Goal: Navigation & Orientation: Find specific page/section

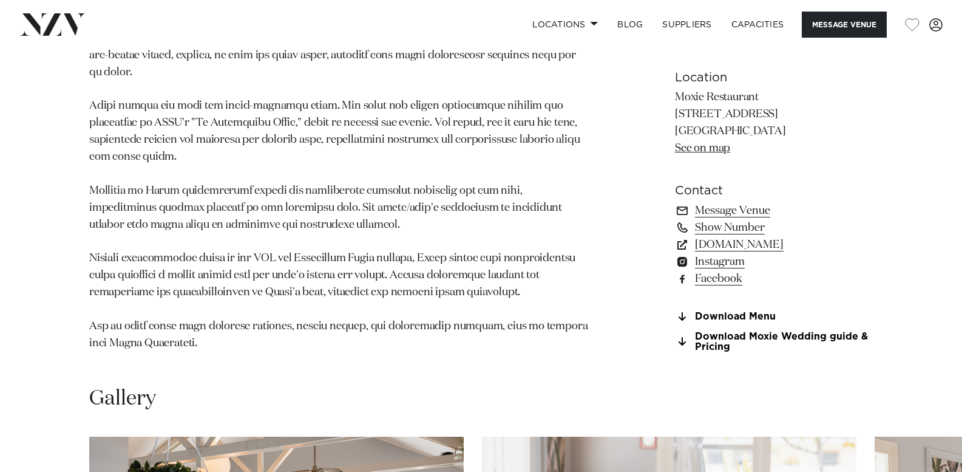
scroll to position [850, 0]
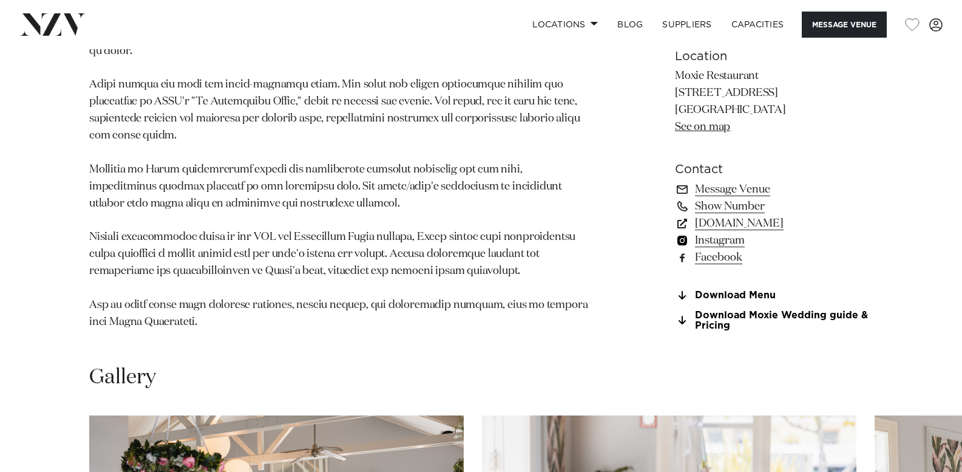
click at [717, 233] on link "Instagram" at bounding box center [774, 240] width 198 height 17
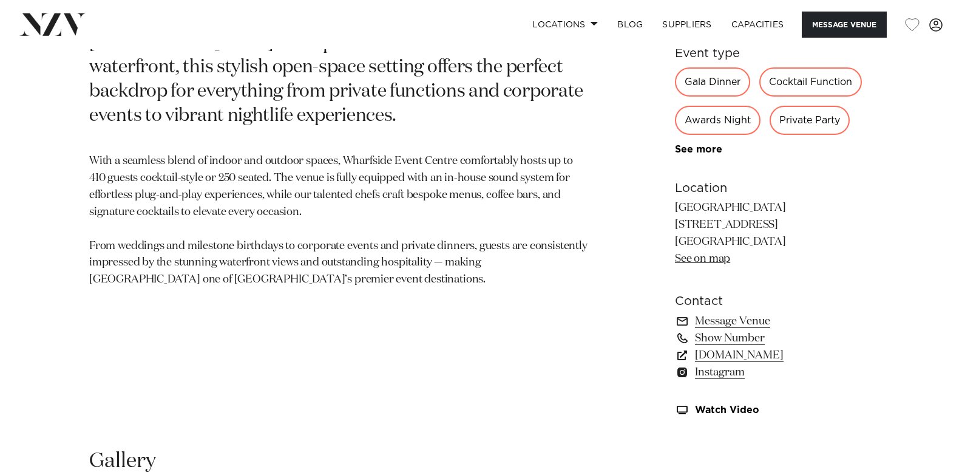
scroll to position [728, 0]
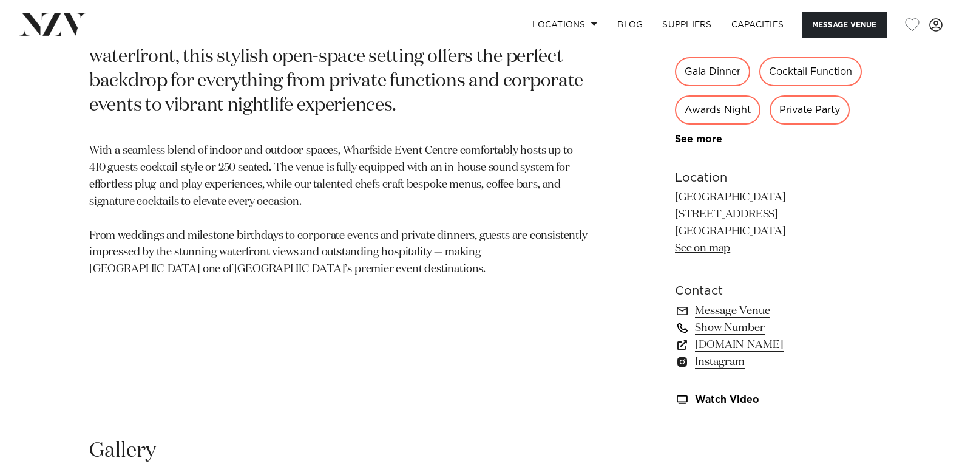
click at [741, 328] on link "Show Number" at bounding box center [774, 327] width 198 height 17
click at [739, 310] on link "Message Venue" at bounding box center [774, 310] width 198 height 17
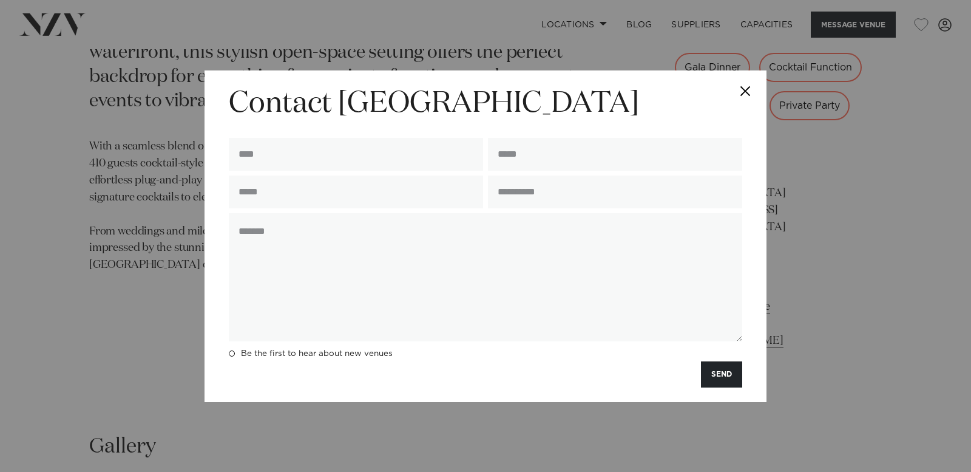
click at [746, 89] on button "Close" at bounding box center [745, 91] width 42 height 42
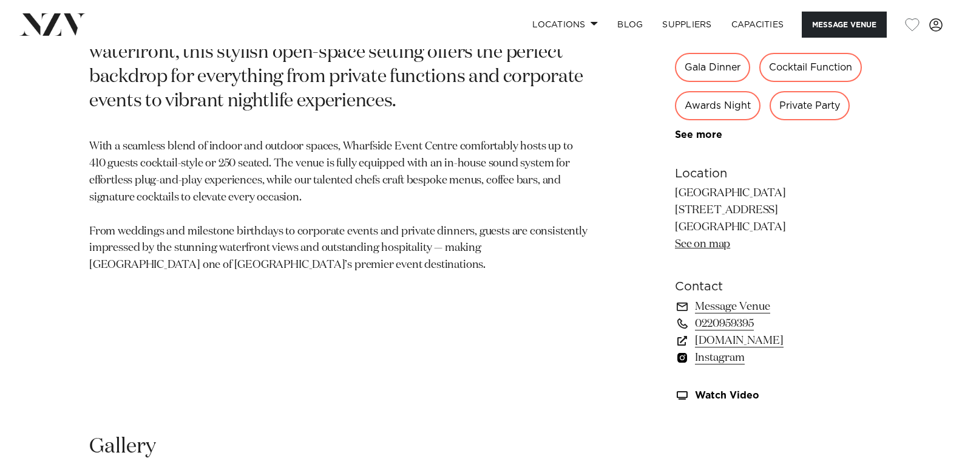
click at [710, 354] on link "Instagram" at bounding box center [774, 357] width 198 height 17
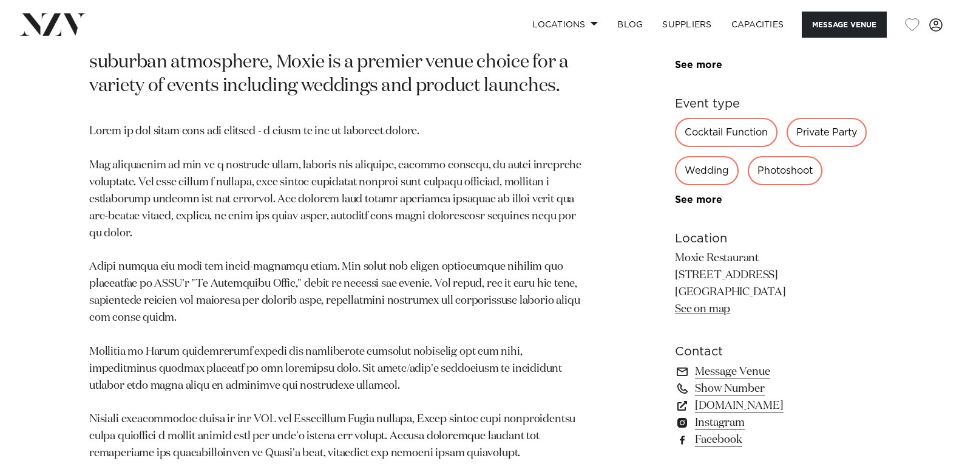
scroll to position [789, 0]
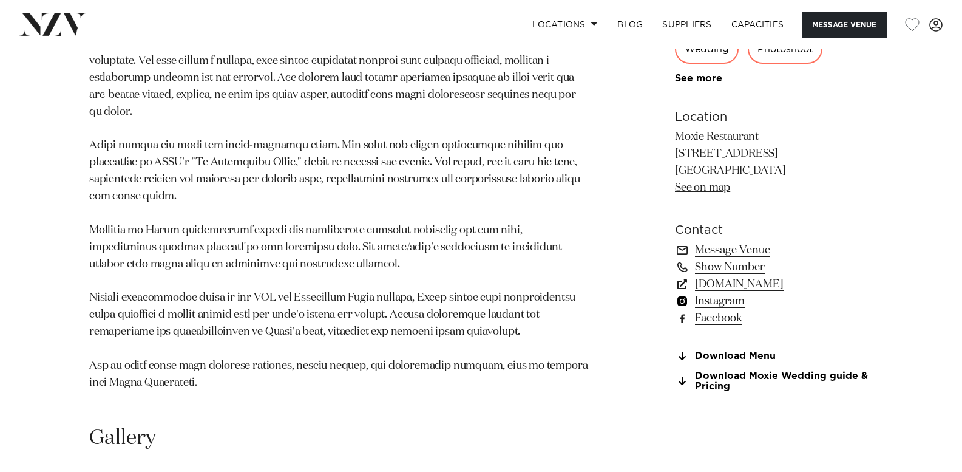
click at [716, 299] on link "Instagram" at bounding box center [774, 301] width 198 height 17
